Goal: Use online tool/utility: Utilize a website feature to perform a specific function

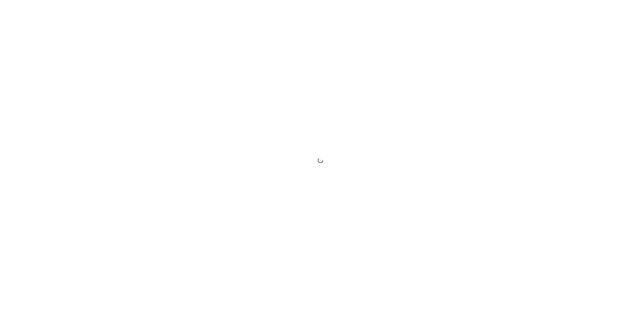
click at [641, 41] on div at bounding box center [320, 161] width 641 height 322
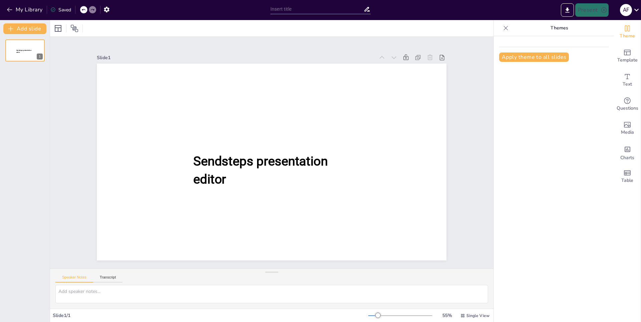
type input "New Sendsteps"
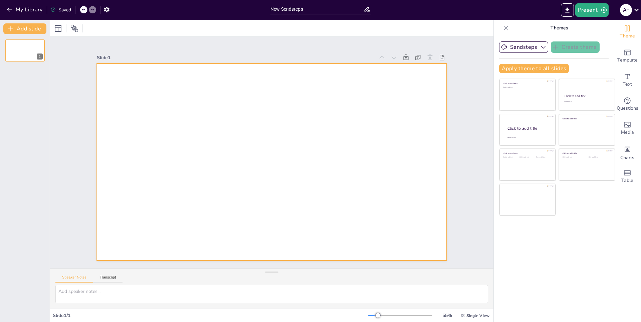
click at [278, 109] on div at bounding box center [272, 161] width 350 height 197
click at [59, 29] on div at bounding box center [58, 28] width 8 height 8
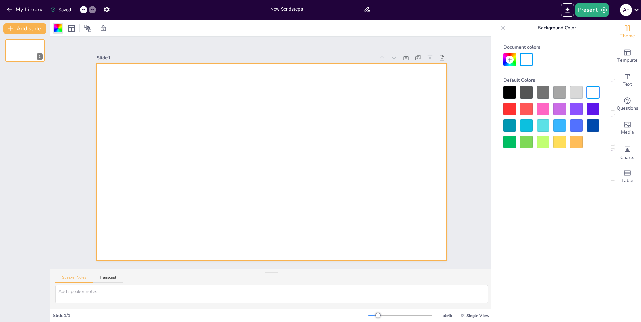
click at [544, 129] on div at bounding box center [543, 125] width 13 height 13
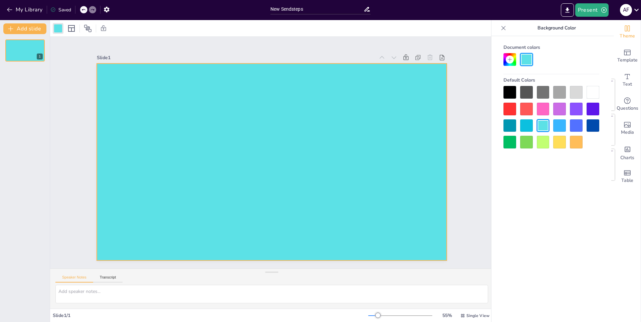
click at [590, 95] on div at bounding box center [593, 92] width 13 height 13
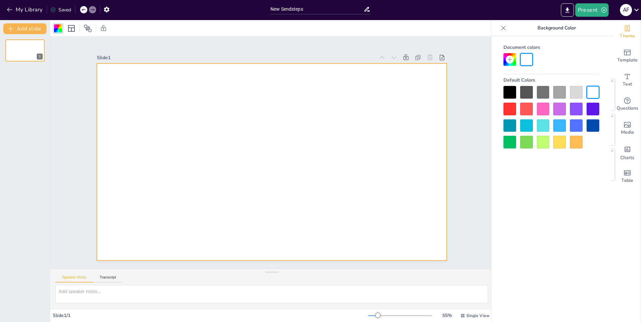
click at [570, 94] on div at bounding box center [552, 117] width 96 height 62
click at [571, 93] on div at bounding box center [576, 92] width 13 height 13
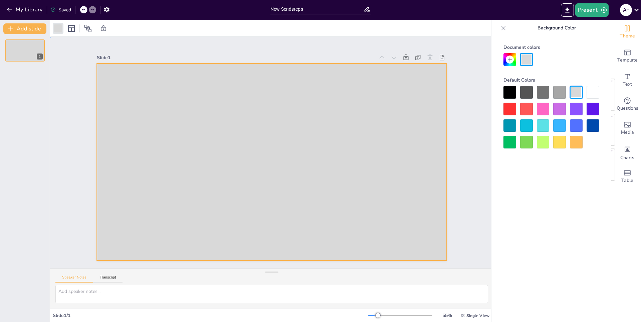
click at [456, 95] on div "Slide 1" at bounding box center [271, 152] width 387 height 215
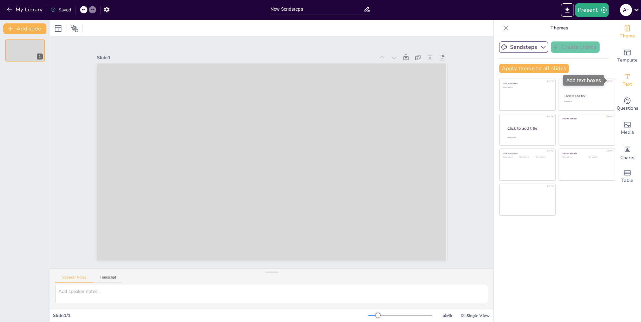
click at [628, 77] on div "Text" at bounding box center [627, 80] width 27 height 24
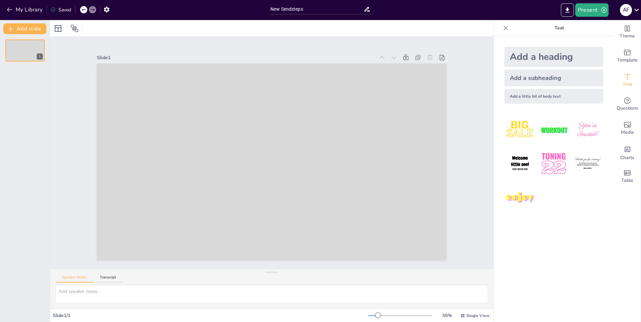
click at [540, 54] on div "Add a heading" at bounding box center [554, 57] width 99 height 20
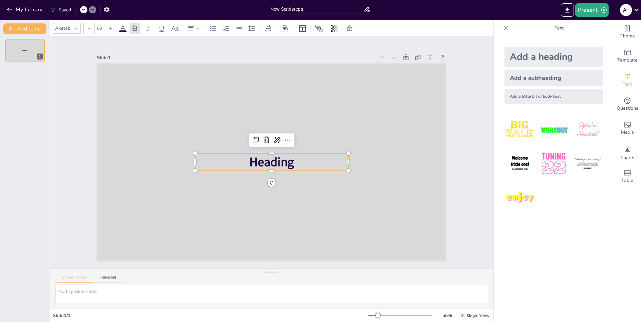
click at [532, 74] on div "Add a subheading" at bounding box center [554, 77] width 99 height 17
click at [527, 97] on div "Add a little bit of body text" at bounding box center [554, 96] width 99 height 15
type input "26"
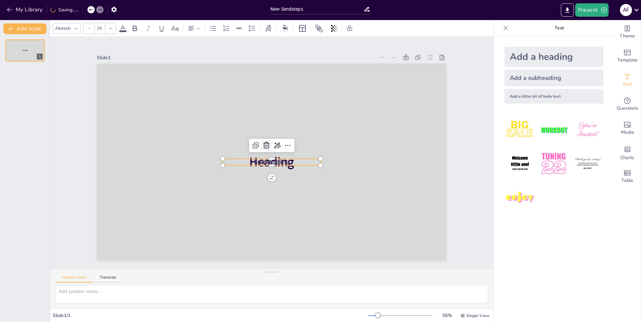
click at [263, 142] on icon at bounding box center [267, 145] width 8 height 8
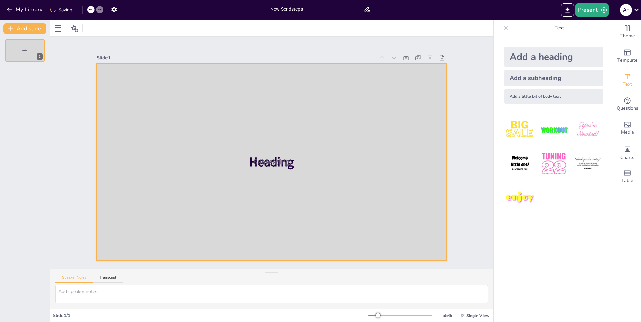
click at [263, 142] on div at bounding box center [272, 161] width 350 height 197
click at [263, 157] on span "Subheading" at bounding box center [272, 161] width 36 height 9
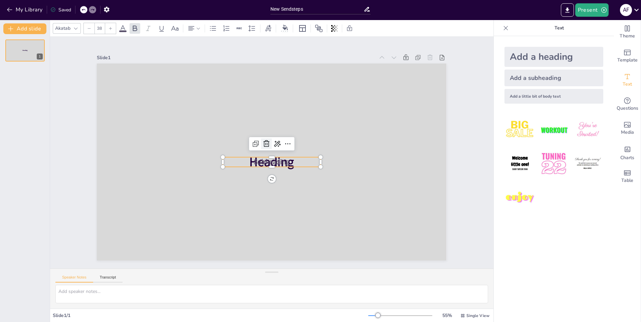
click at [263, 144] on icon at bounding box center [267, 144] width 8 height 8
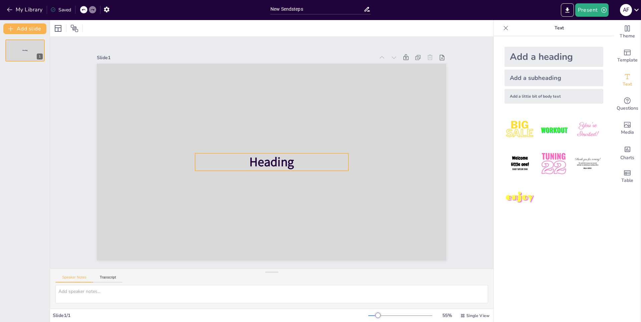
click at [257, 157] on span "Heading" at bounding box center [271, 161] width 45 height 17
click at [261, 142] on div at bounding box center [266, 140] width 11 height 11
click at [555, 170] on img at bounding box center [553, 163] width 31 height 31
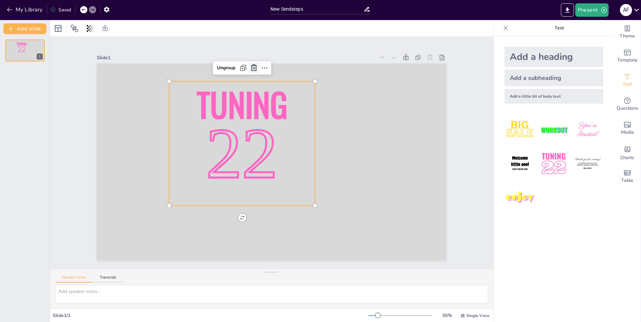
click at [250, 64] on icon at bounding box center [254, 68] width 8 height 8
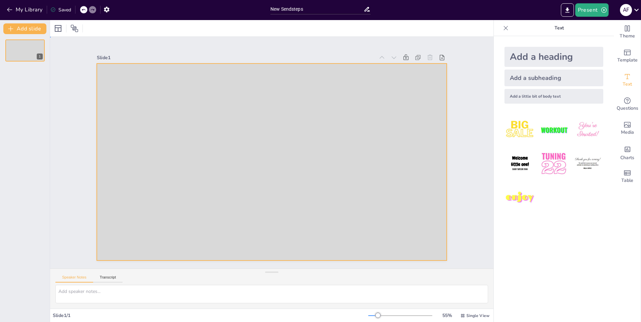
click at [184, 91] on div at bounding box center [272, 161] width 350 height 197
click at [626, 156] on span "Charts" at bounding box center [628, 157] width 14 height 7
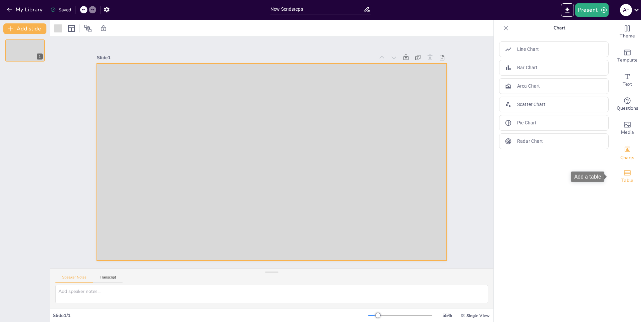
click at [629, 173] on div "Table" at bounding box center [627, 176] width 27 height 24
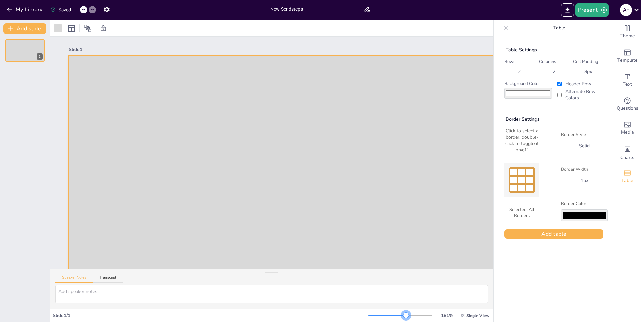
click at [401, 317] on div at bounding box center [400, 315] width 64 height 5
click at [420, 317] on div at bounding box center [400, 315] width 64 height 5
click at [422, 317] on div at bounding box center [424, 314] width 5 height 5
click at [6, 7] on icon "button" at bounding box center [9, 9] width 7 height 7
